Goal: Task Accomplishment & Management: Use online tool/utility

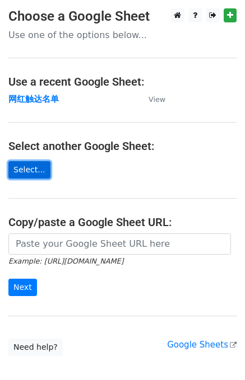
click at [26, 175] on link "Select..." at bounding box center [29, 169] width 42 height 17
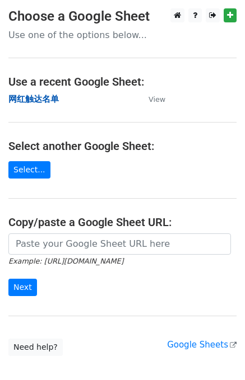
click at [34, 96] on strong "网红触达名单" at bounding box center [33, 99] width 50 height 10
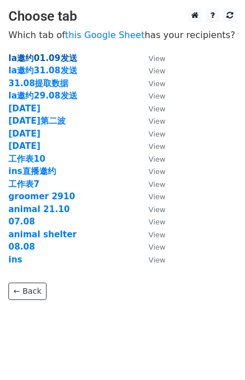
click at [47, 56] on strong "la邀约01.09发送" at bounding box center [42, 58] width 69 height 10
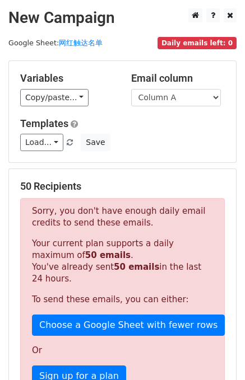
scroll to position [16, 0]
